Goal: Information Seeking & Learning: Learn about a topic

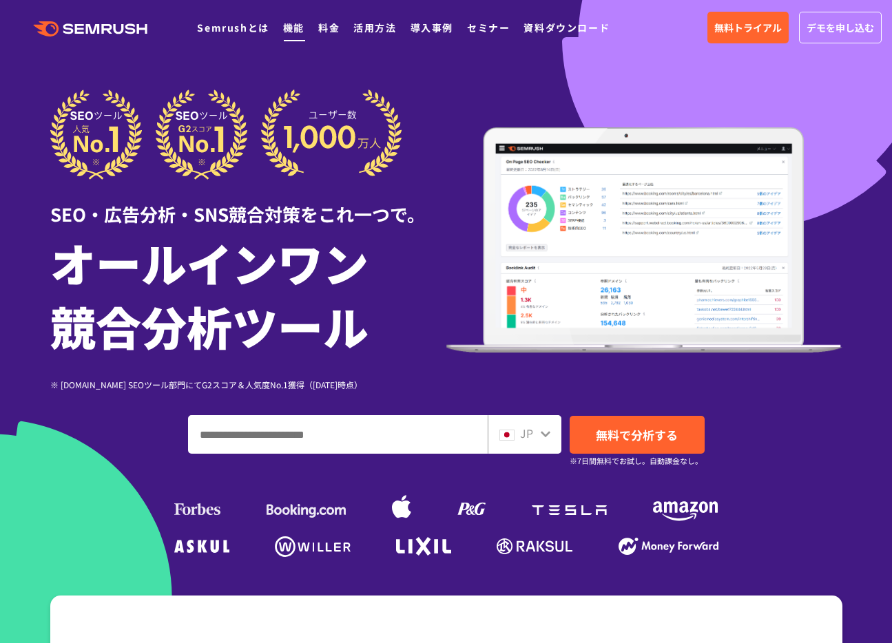
click at [289, 29] on link "機能" at bounding box center [293, 28] width 21 height 14
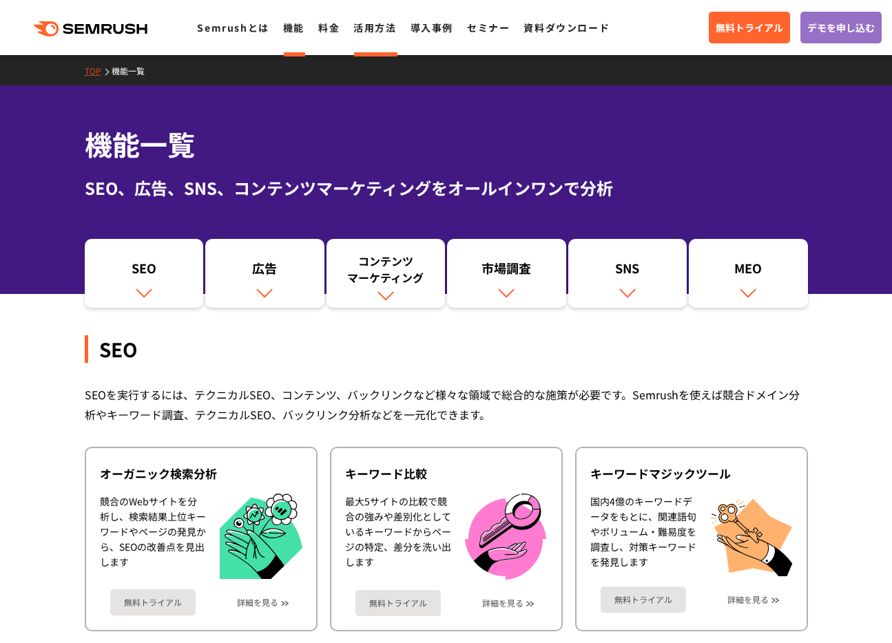
click at [356, 30] on link "活用方法" at bounding box center [374, 28] width 43 height 14
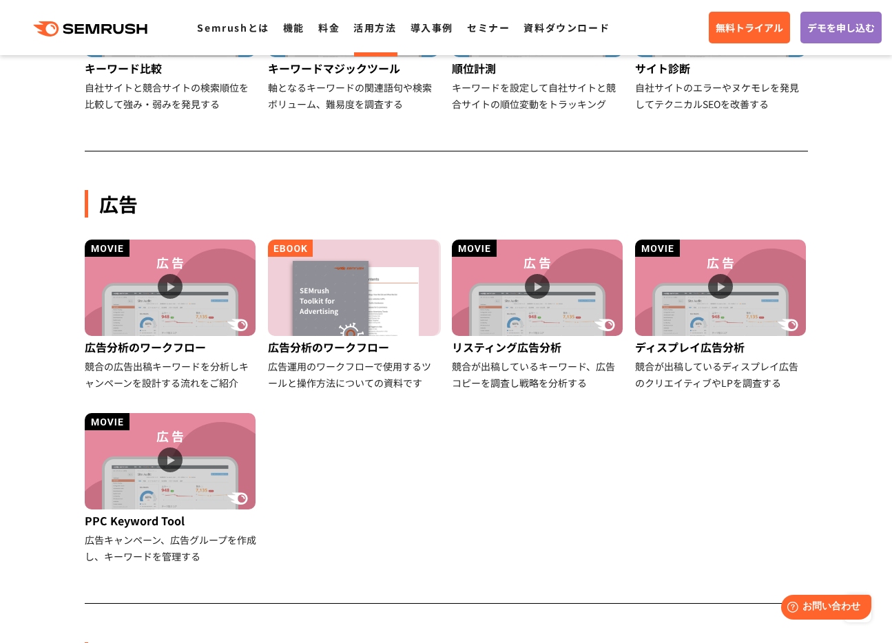
scroll to position [662, 0]
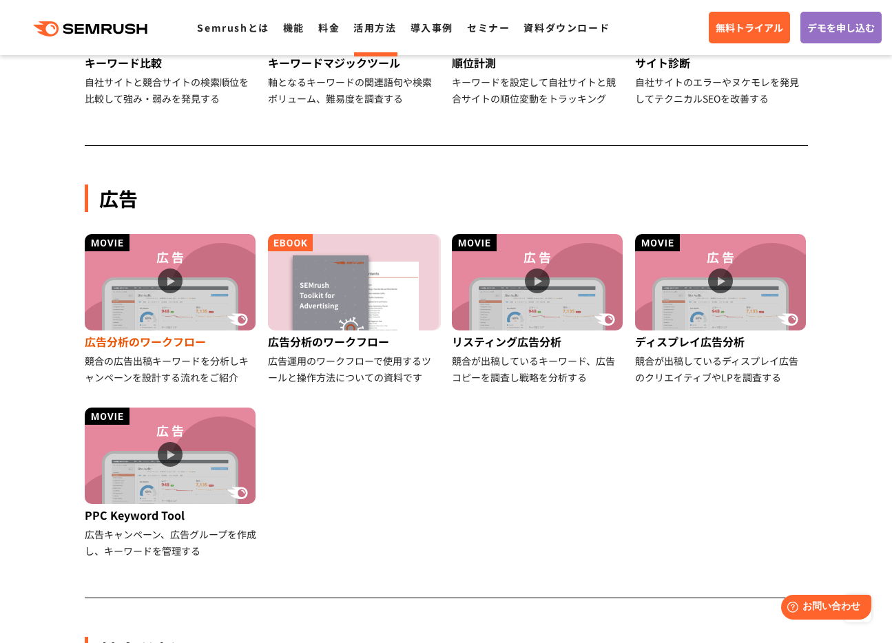
click at [173, 272] on img at bounding box center [170, 282] width 171 height 96
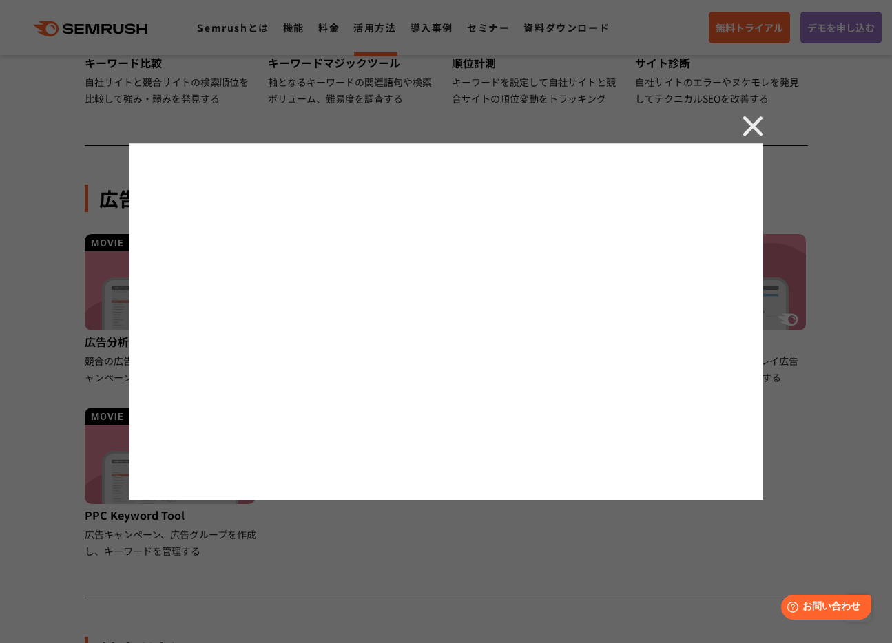
click at [756, 121] on img at bounding box center [753, 126] width 21 height 21
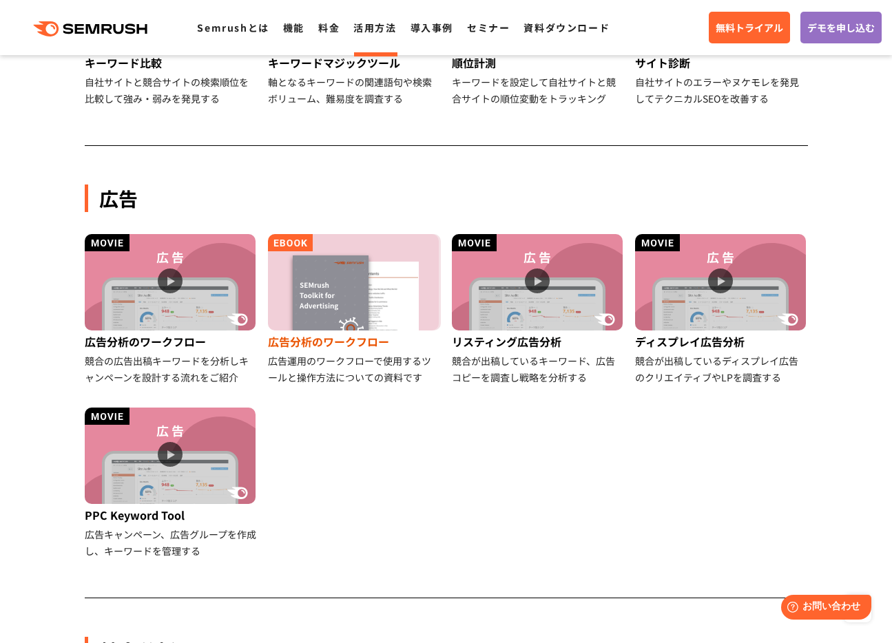
click at [353, 307] on img at bounding box center [353, 282] width 171 height 96
click at [336, 196] on div "広告" at bounding box center [446, 199] width 723 height 28
click at [681, 315] on img at bounding box center [720, 282] width 171 height 96
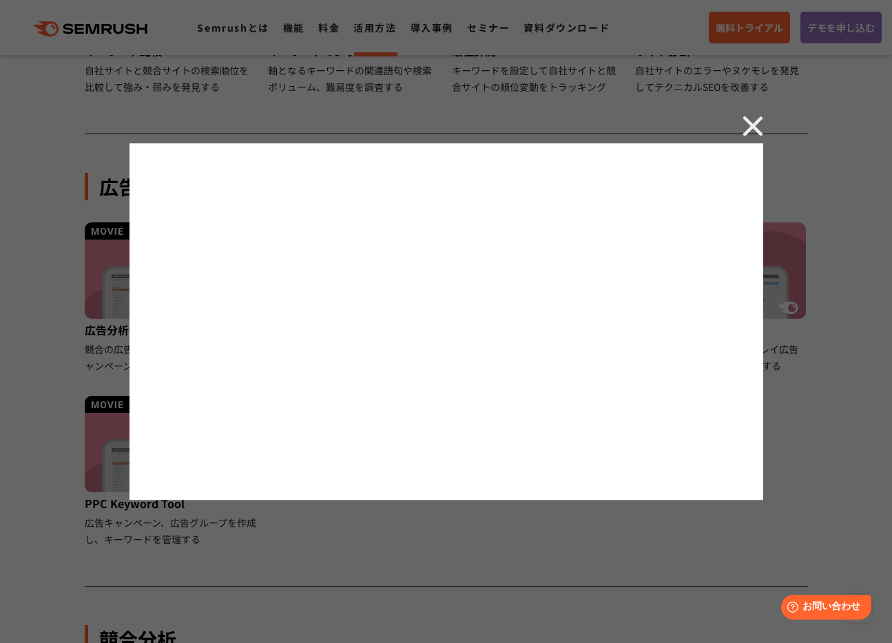
scroll to position [671, 0]
click at [749, 127] on img at bounding box center [753, 126] width 21 height 21
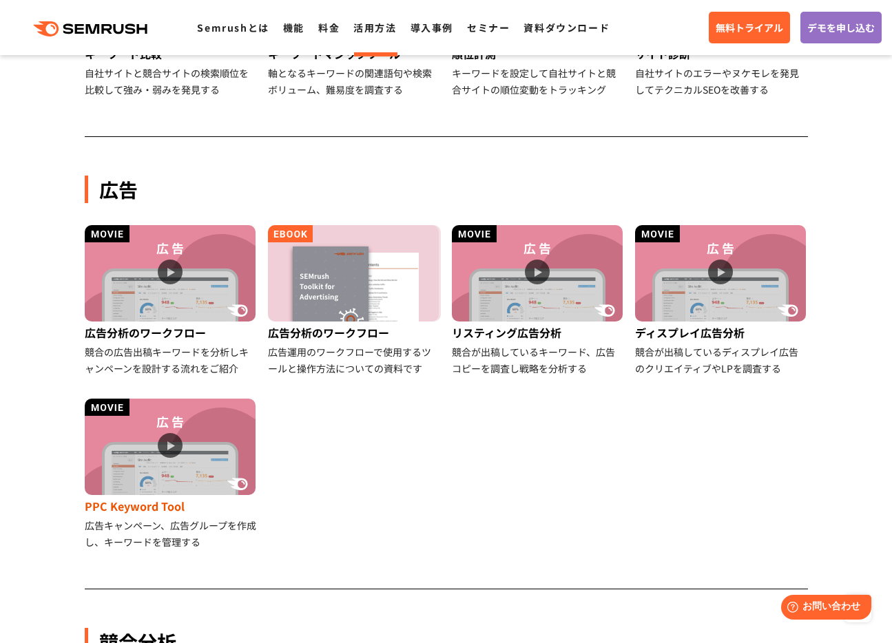
click at [149, 467] on img at bounding box center [170, 447] width 171 height 96
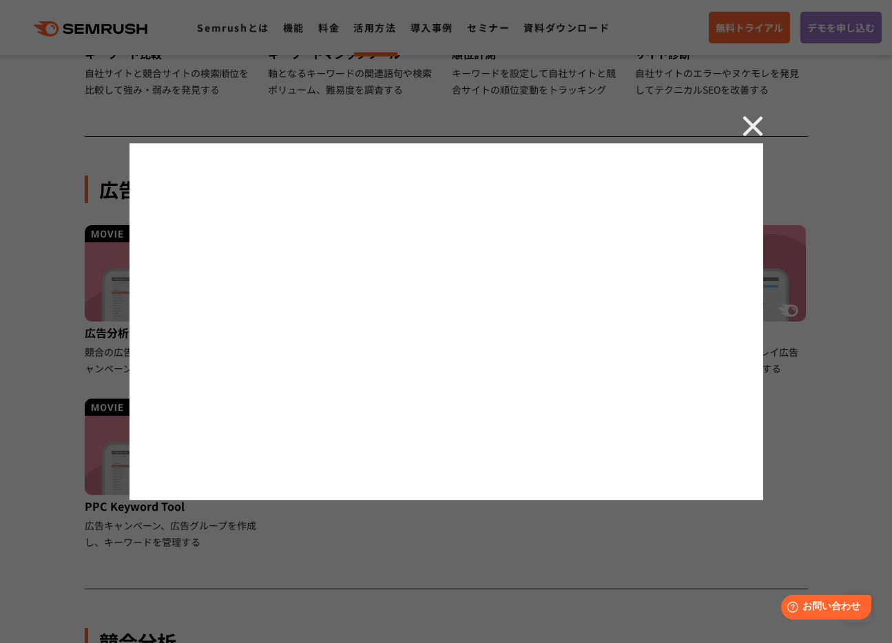
click at [758, 125] on img at bounding box center [753, 126] width 21 height 21
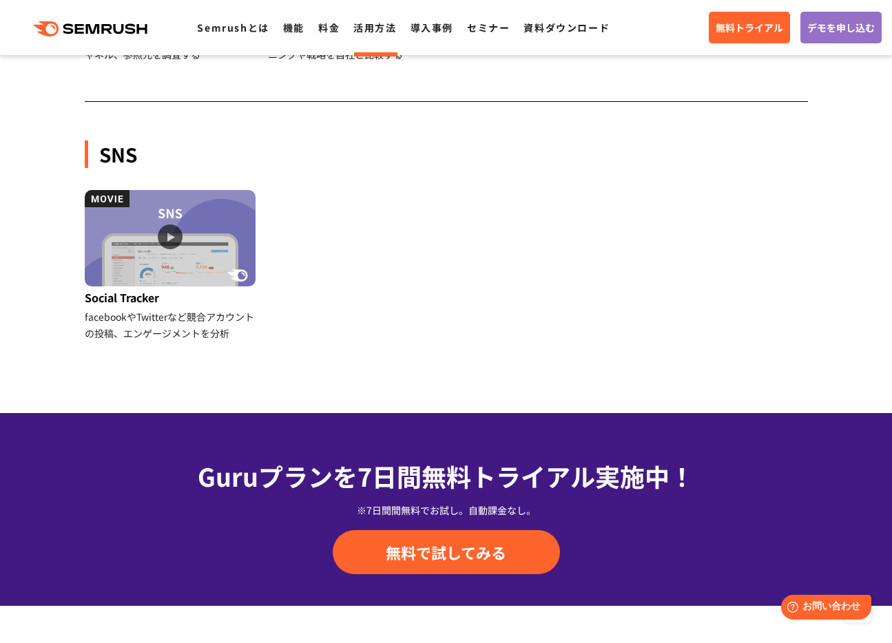
scroll to position [1426, 0]
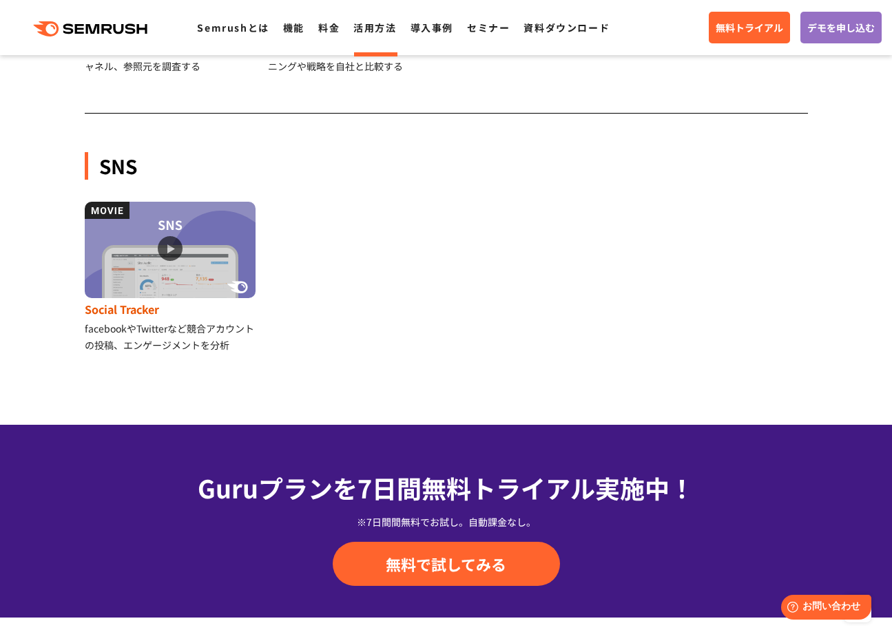
click at [194, 270] on img at bounding box center [170, 250] width 171 height 96
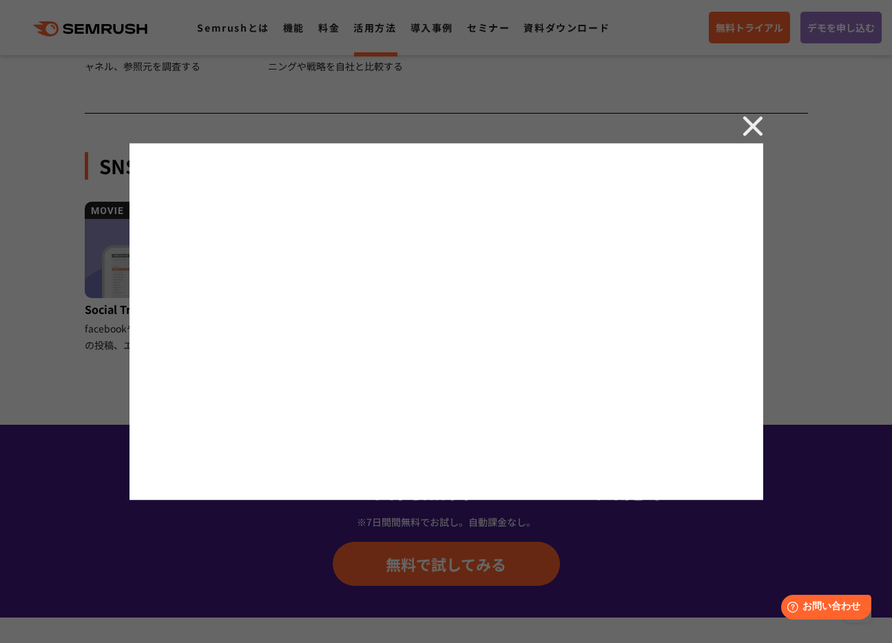
click at [753, 129] on img at bounding box center [753, 126] width 21 height 21
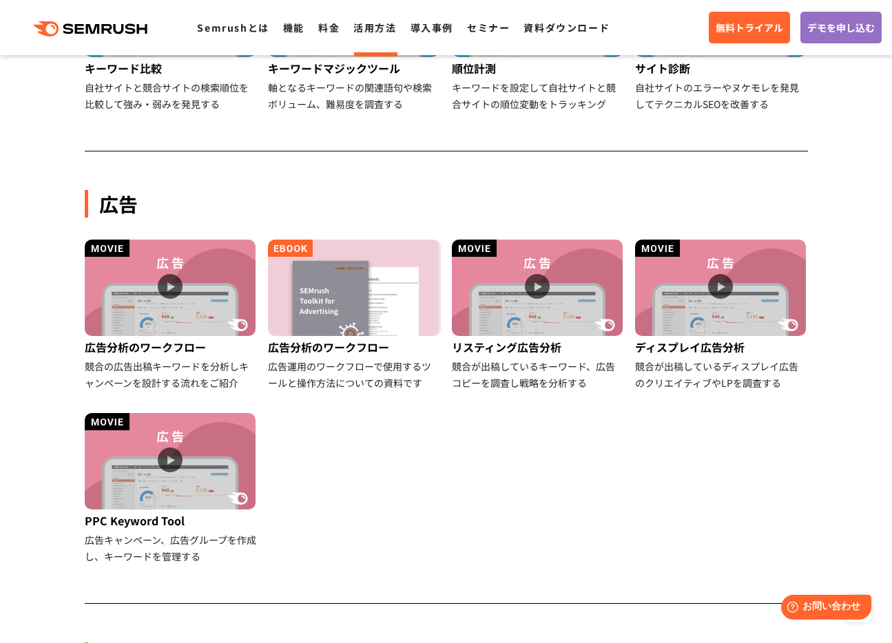
scroll to position [656, 0]
click at [355, 210] on div "広告" at bounding box center [446, 205] width 723 height 28
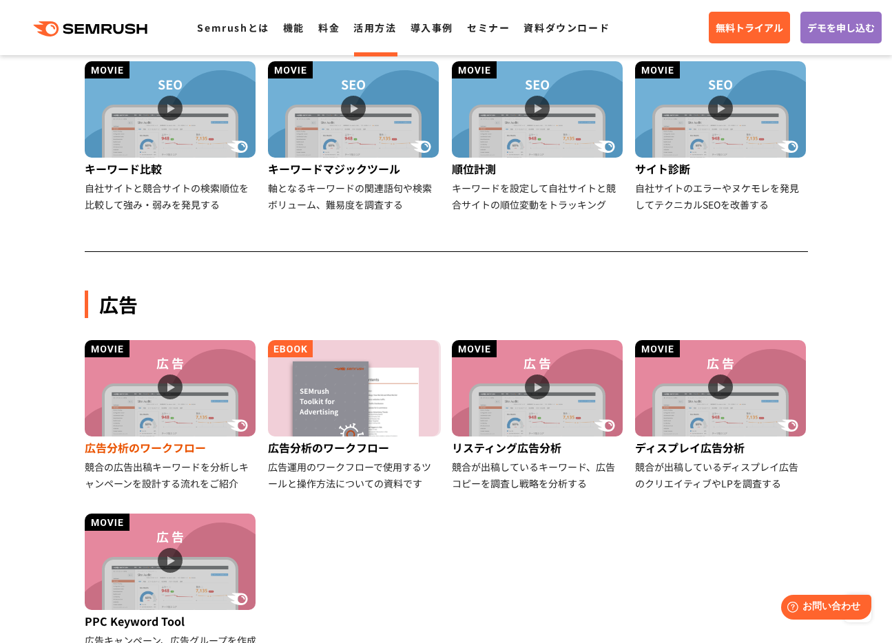
scroll to position [552, 0]
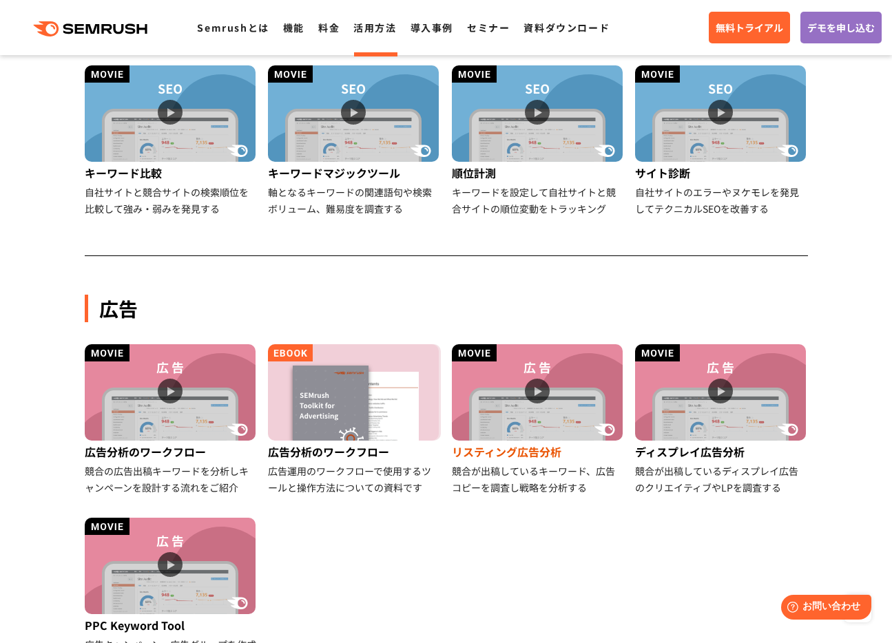
click at [532, 392] on img at bounding box center [537, 392] width 171 height 96
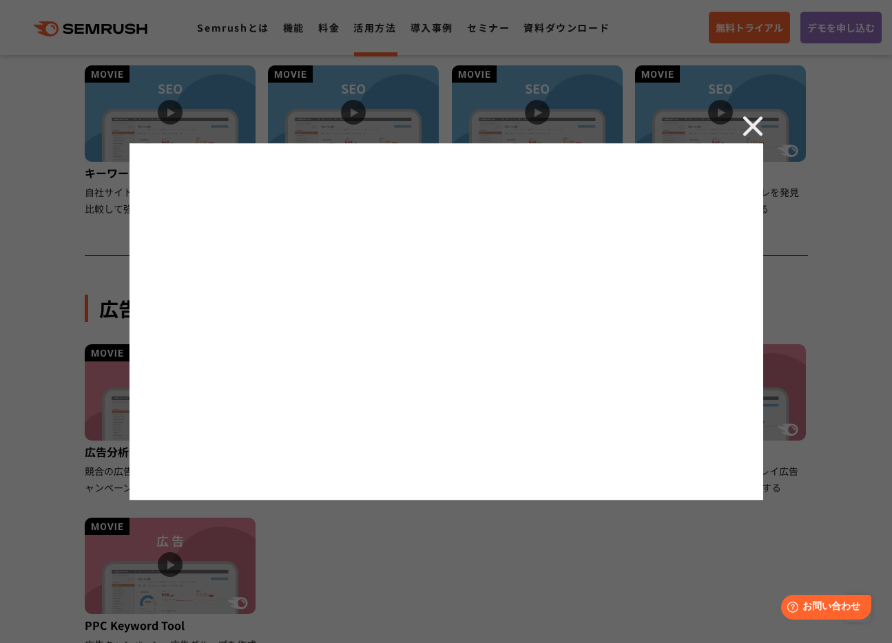
drag, startPoint x: 756, startPoint y: 123, endPoint x: 745, endPoint y: 139, distance: 18.9
click at [756, 123] on img at bounding box center [753, 126] width 21 height 21
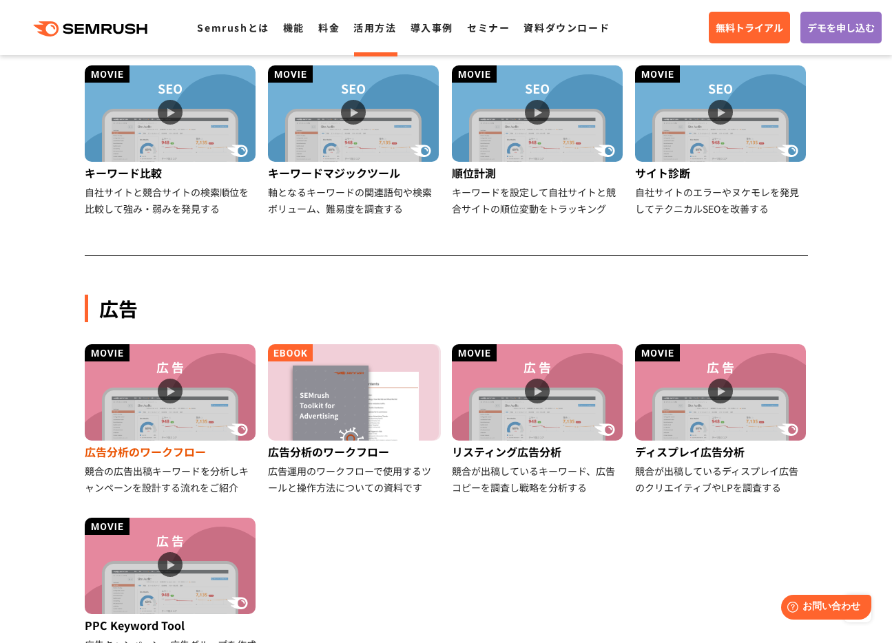
click at [187, 412] on img at bounding box center [170, 392] width 171 height 96
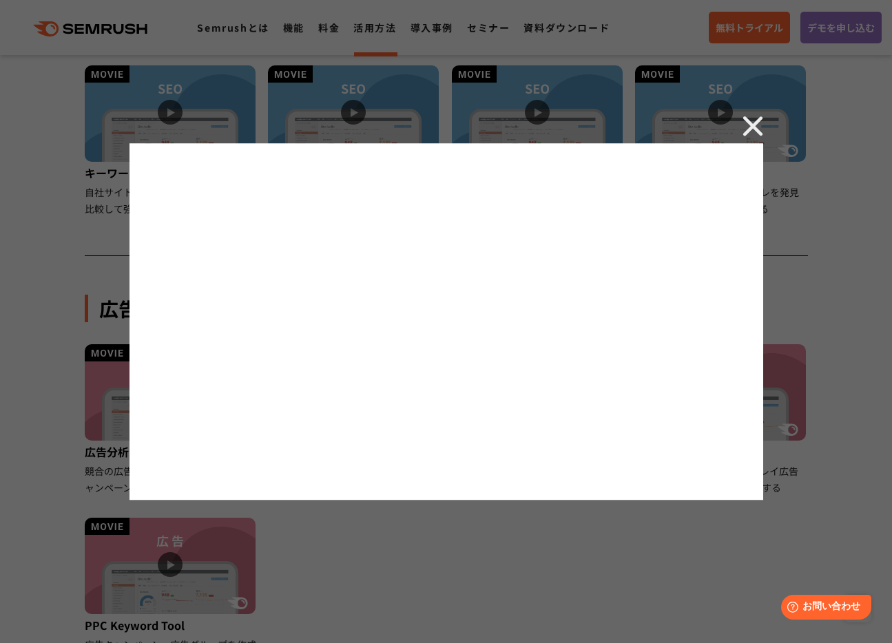
click at [756, 129] on img at bounding box center [753, 126] width 21 height 21
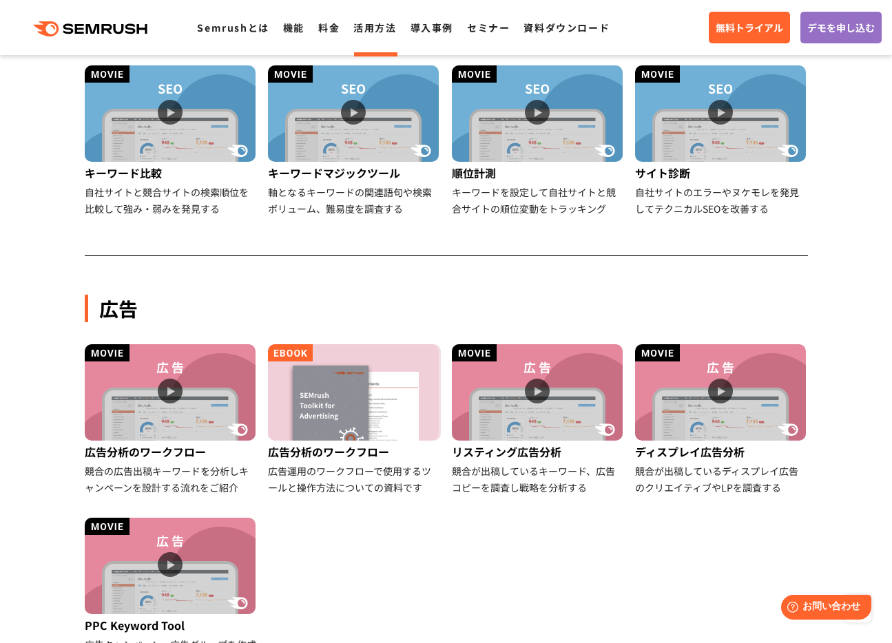
scroll to position [551, 0]
click at [307, 26] on ul "Semrushとは 機能 料金 活用方法 導入事例 セミナー 資料ダウンロード" at bounding box center [410, 28] width 426 height 18
click at [302, 30] on link "機能" at bounding box center [293, 28] width 21 height 14
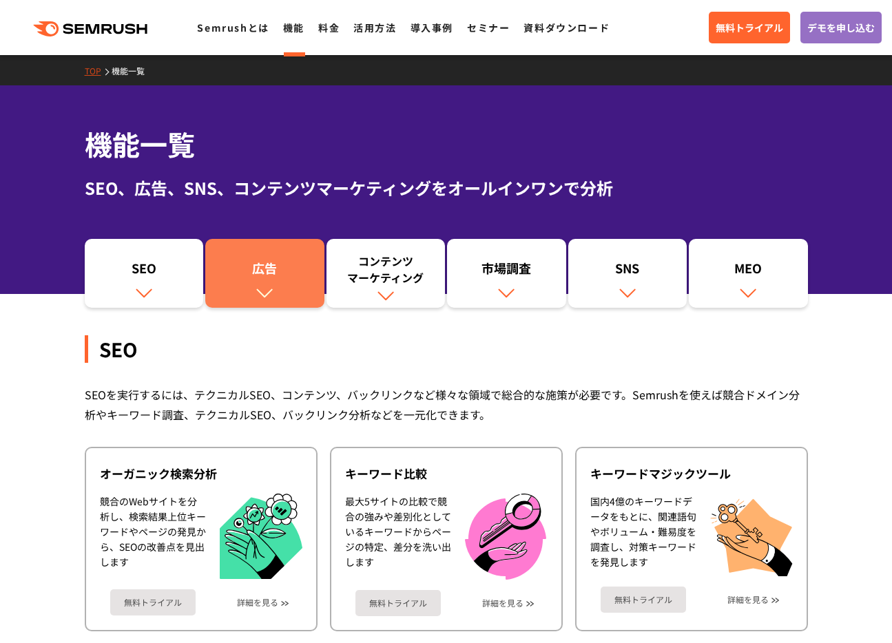
click at [252, 275] on div "広告" at bounding box center [264, 271] width 105 height 23
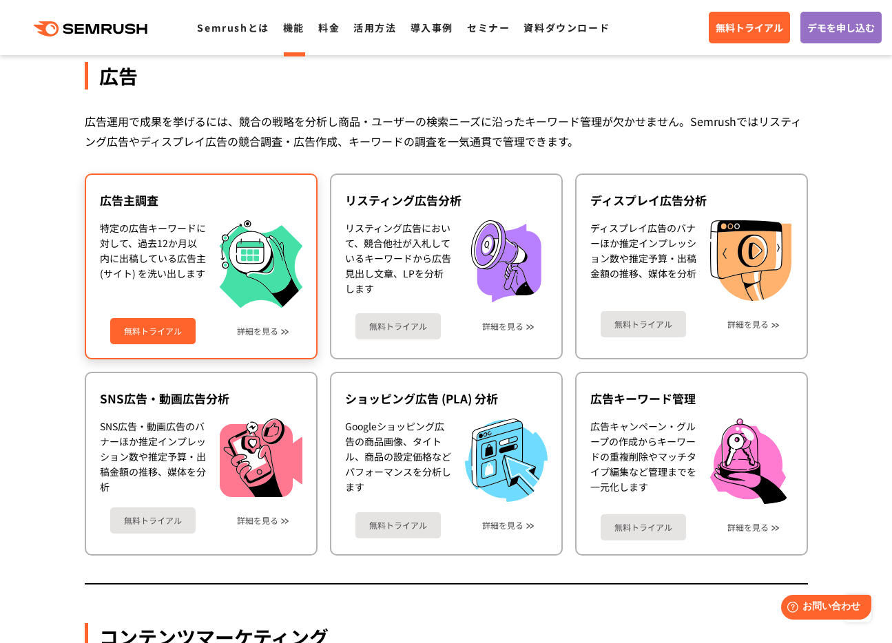
click at [267, 338] on div "無料トライアル 詳細を見る" at bounding box center [201, 326] width 203 height 37
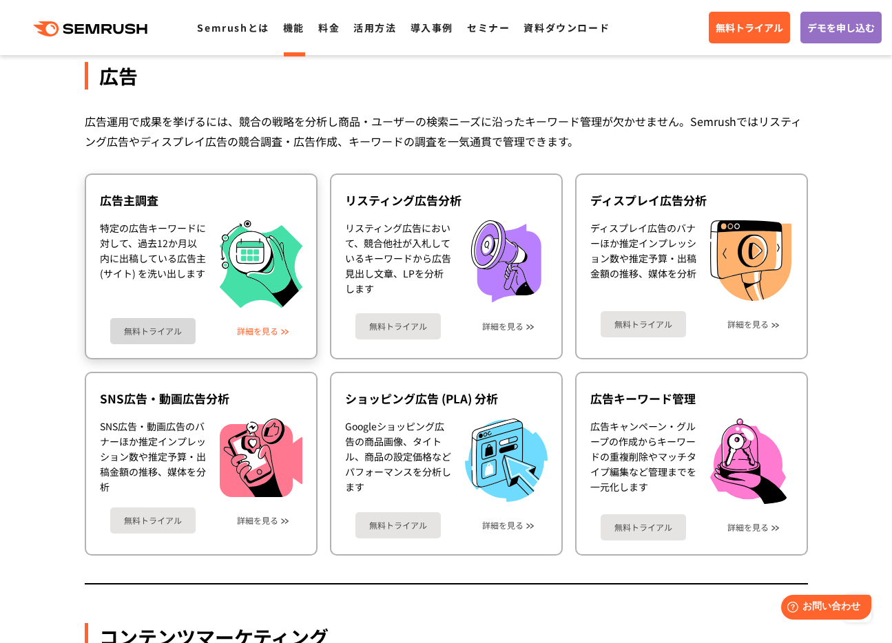
click at [268, 334] on link "詳細を見る" at bounding box center [257, 331] width 41 height 10
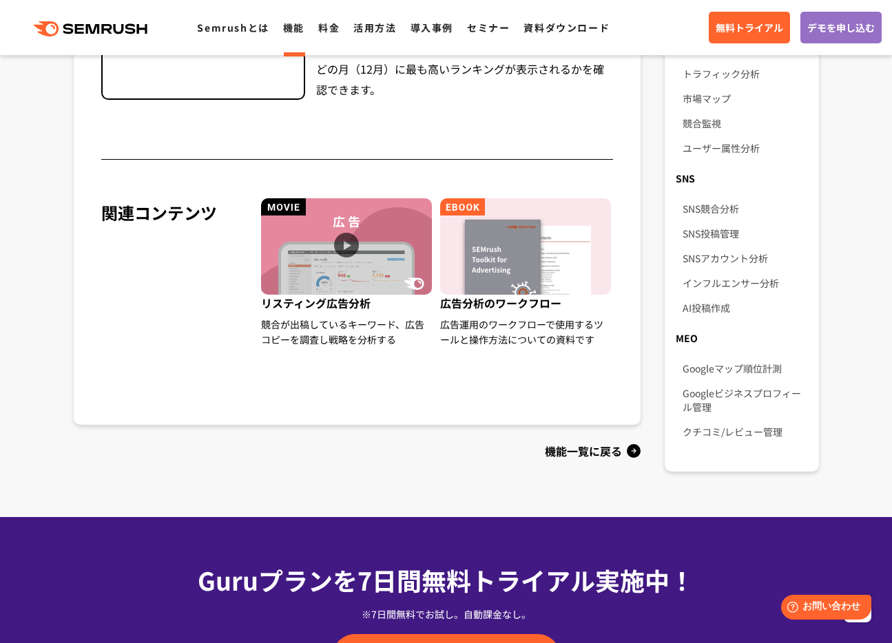
scroll to position [916, 0]
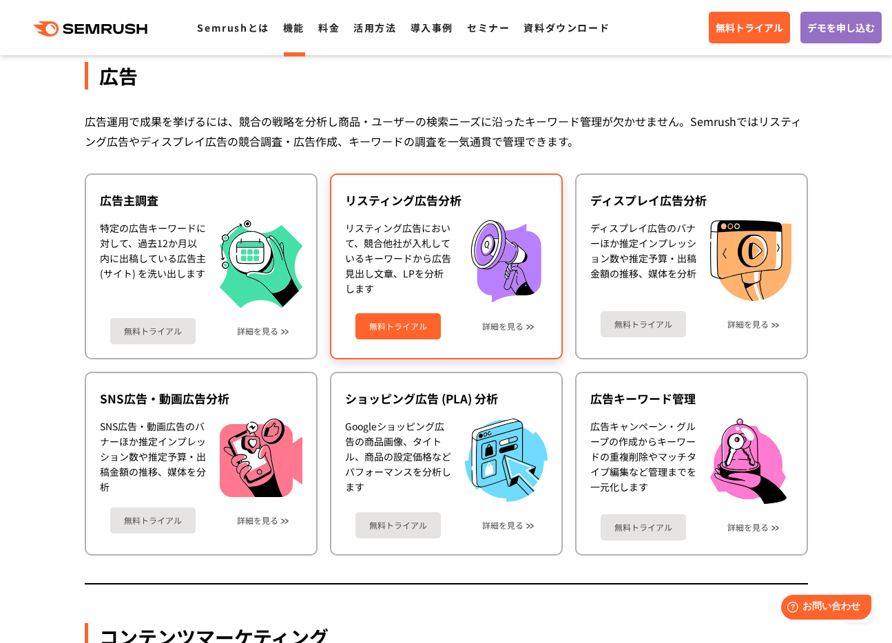
click at [500, 332] on div "無料トライアル 詳細を見る" at bounding box center [446, 321] width 203 height 37
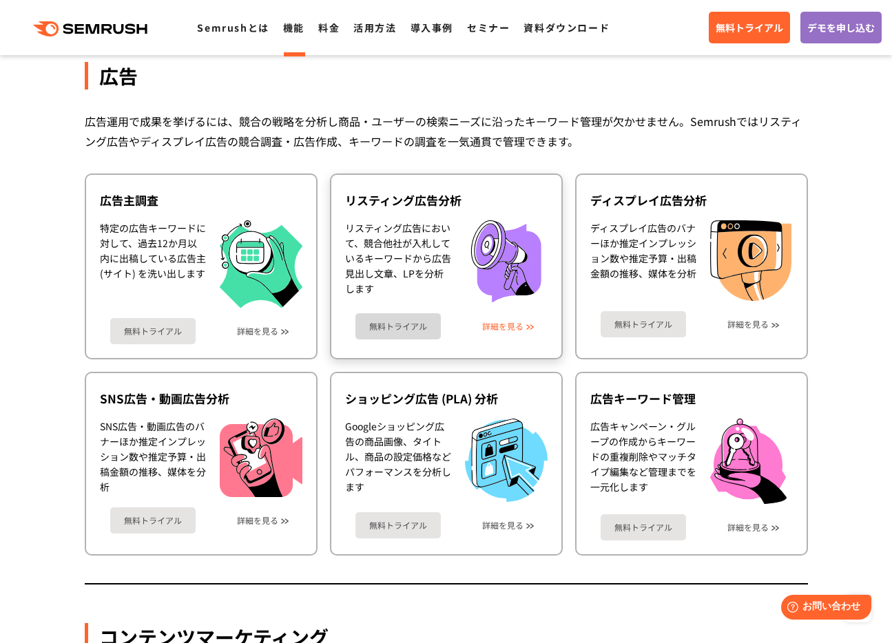
click at [501, 325] on link "詳細を見る" at bounding box center [502, 327] width 41 height 10
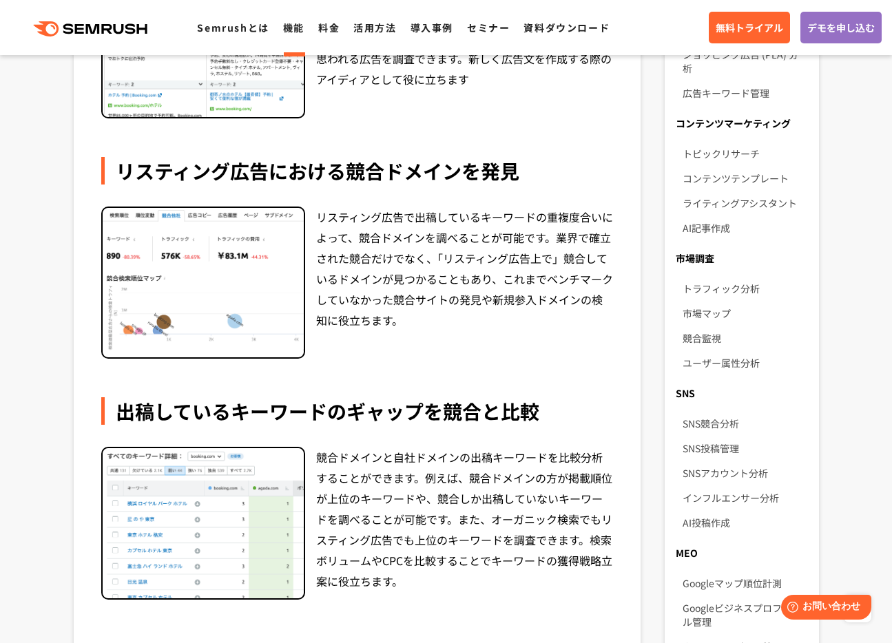
scroll to position [695, 0]
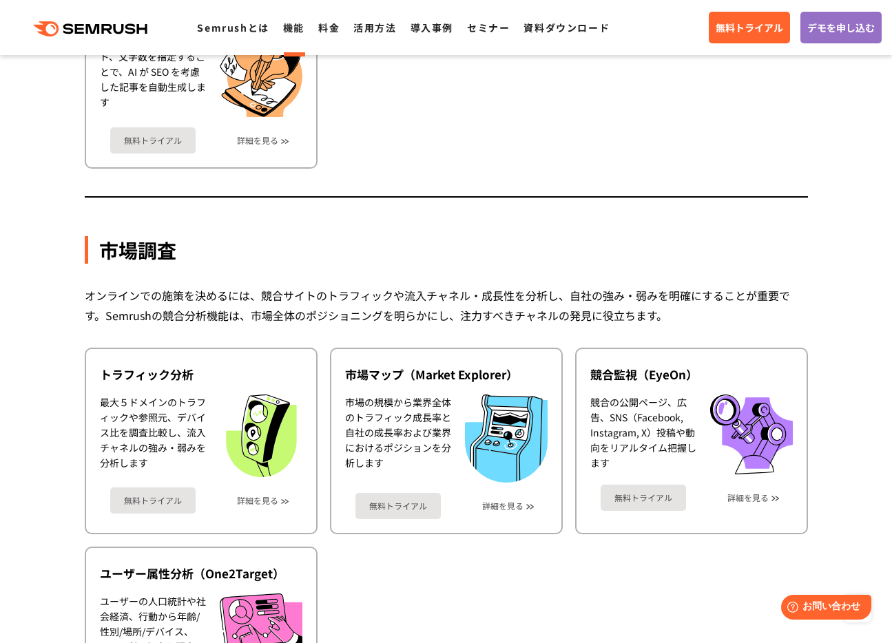
scroll to position [2056, 0]
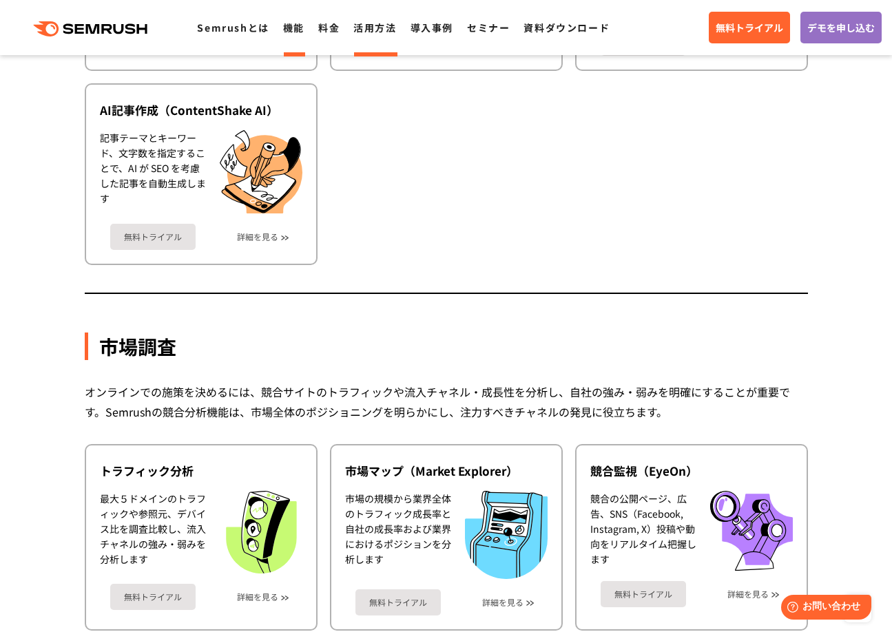
click at [388, 32] on link "活用方法" at bounding box center [374, 28] width 43 height 14
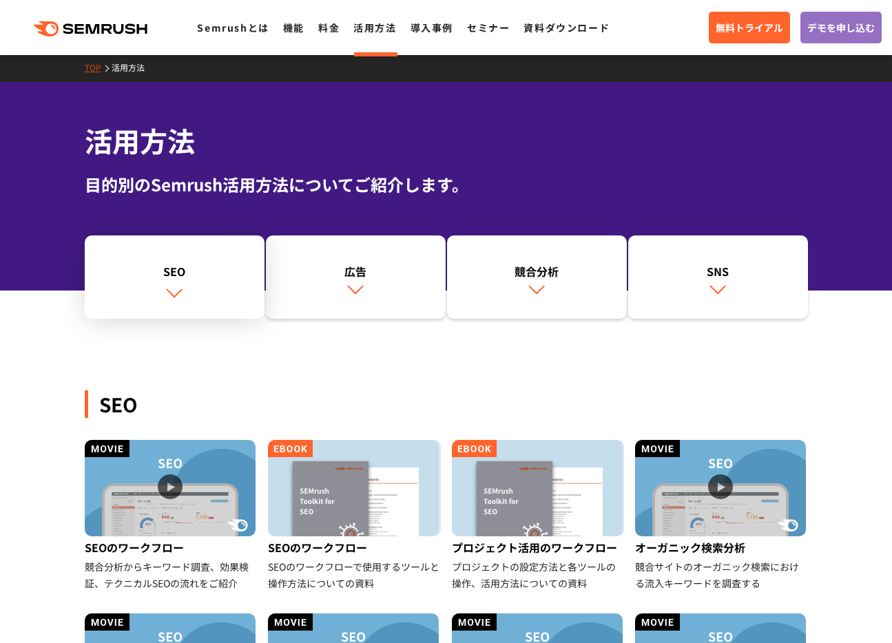
click at [147, 287] on link "SEO" at bounding box center [175, 278] width 180 height 84
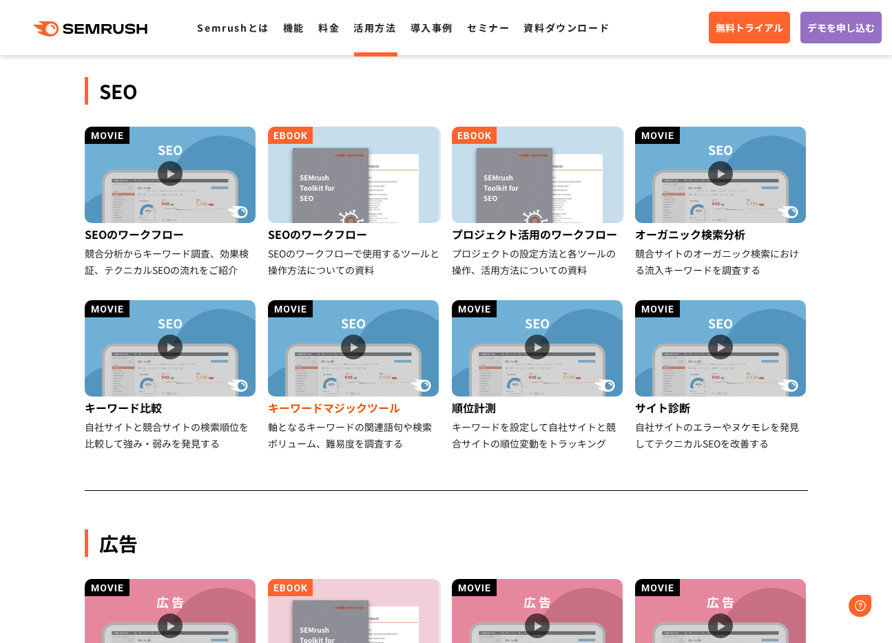
click at [348, 382] on img at bounding box center [353, 348] width 171 height 96
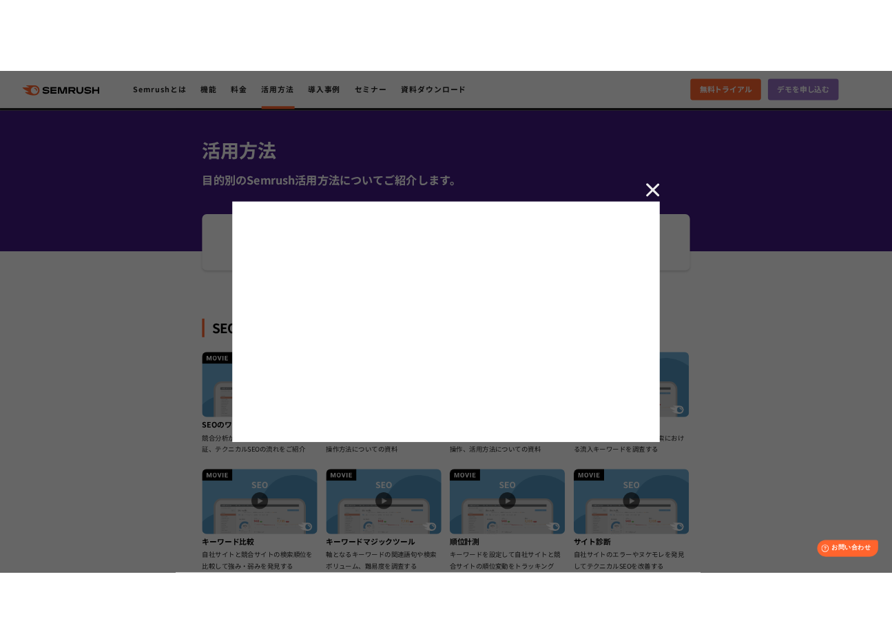
scroll to position [3, 0]
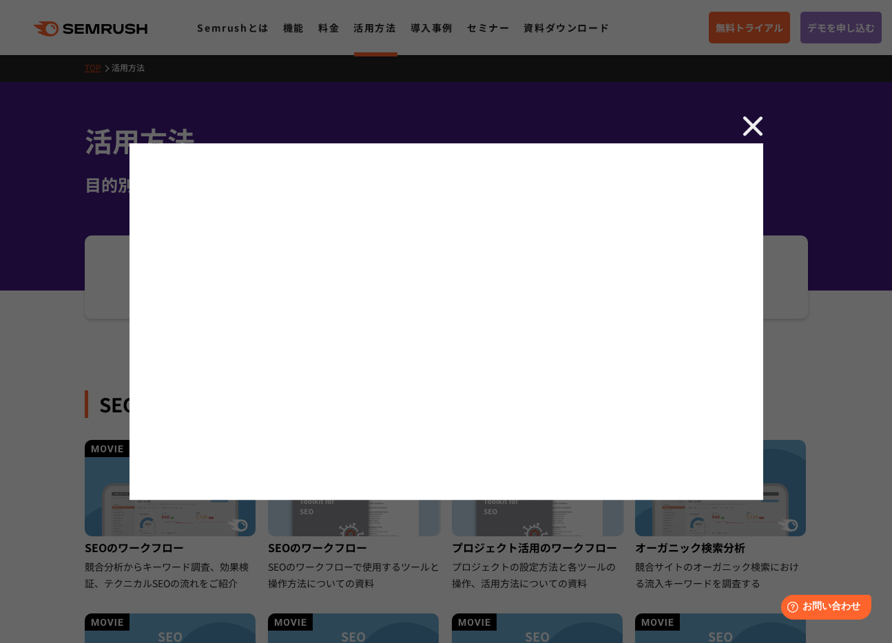
click at [745, 132] on img at bounding box center [753, 126] width 21 height 21
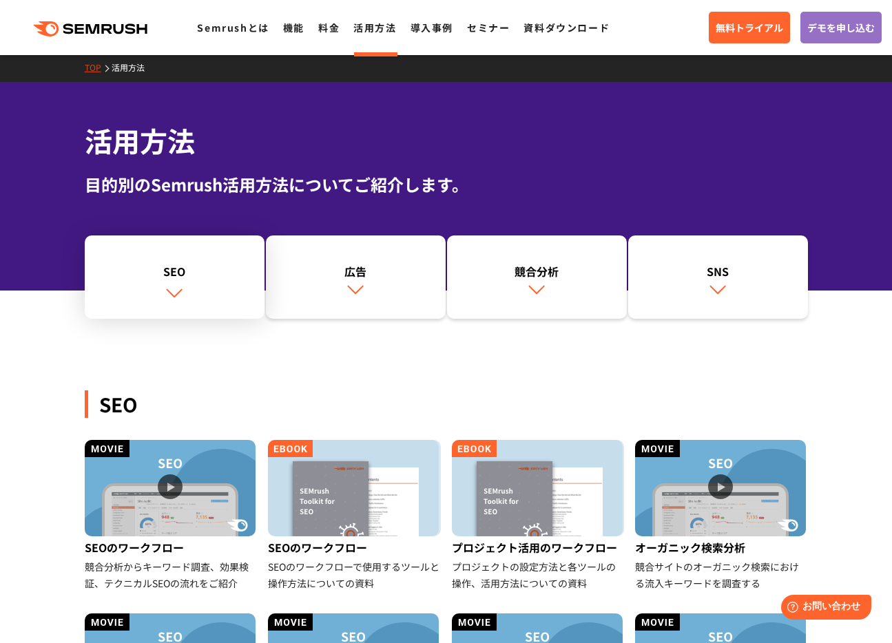
click at [179, 292] on img at bounding box center [174, 293] width 18 height 18
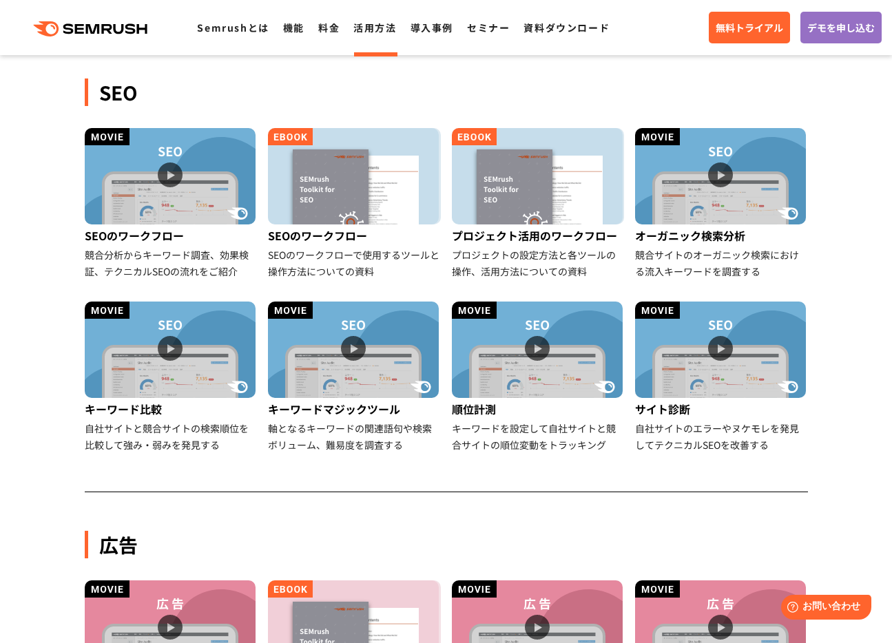
scroll to position [317, 0]
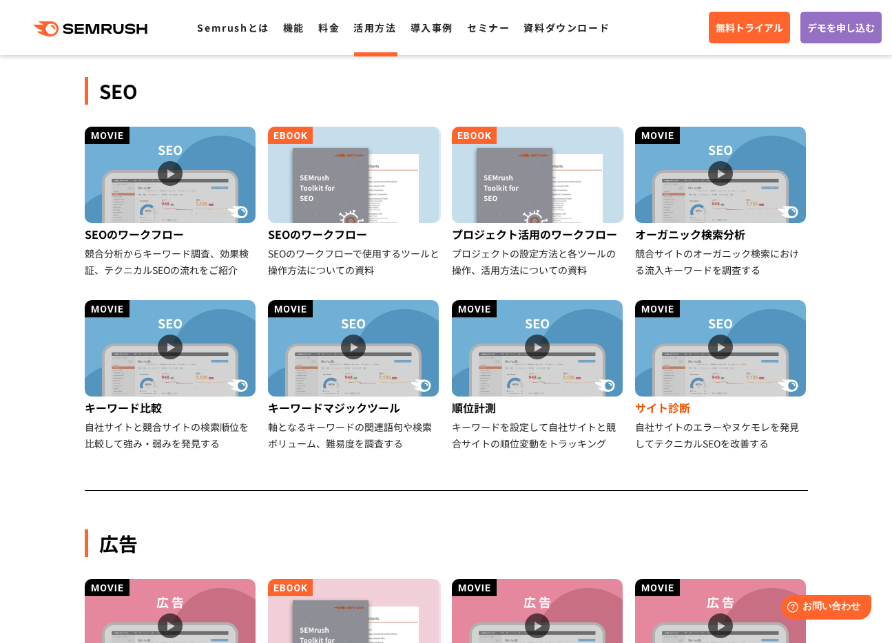
click at [703, 375] on img at bounding box center [720, 348] width 171 height 96
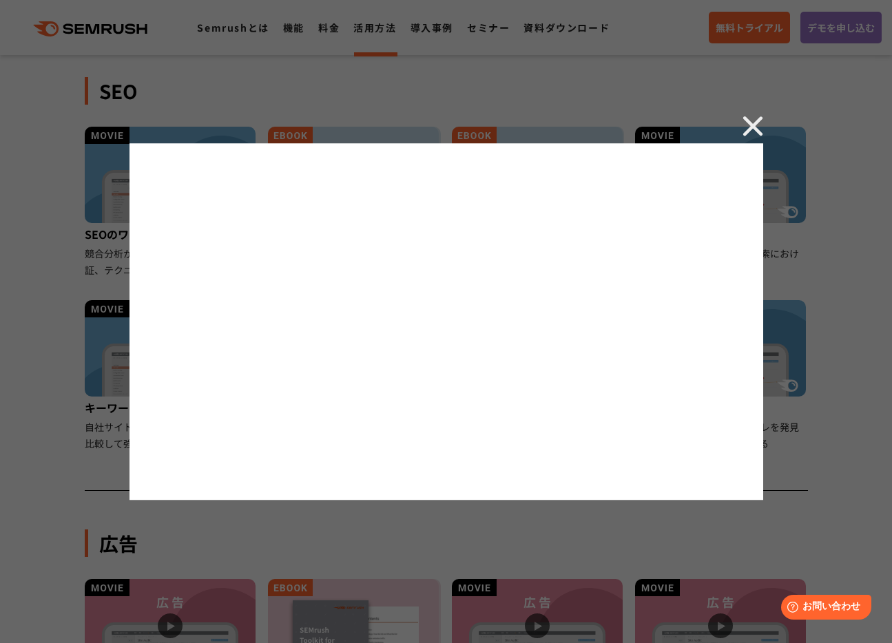
click at [749, 123] on img at bounding box center [753, 126] width 21 height 21
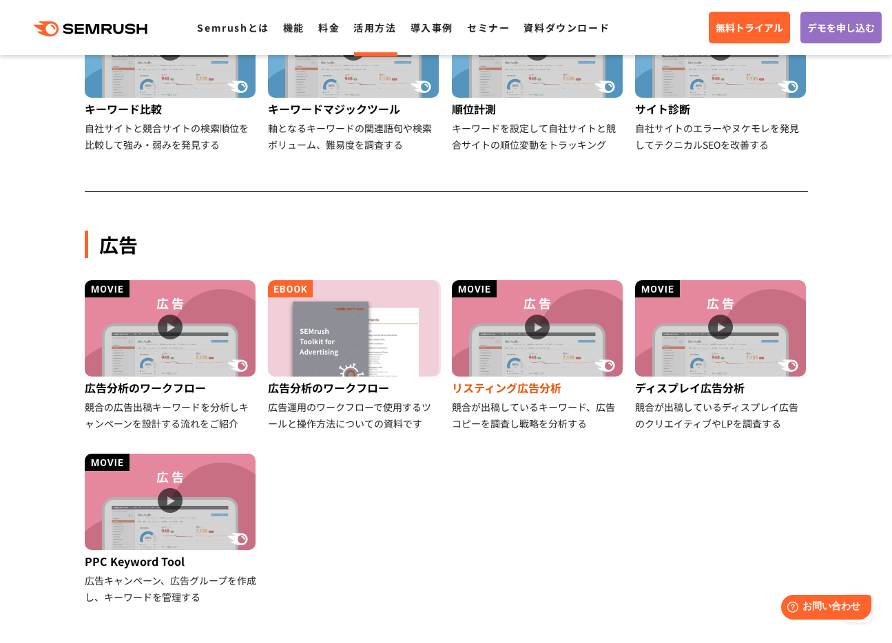
scroll to position [616, 0]
